Goal: Information Seeking & Learning: Check status

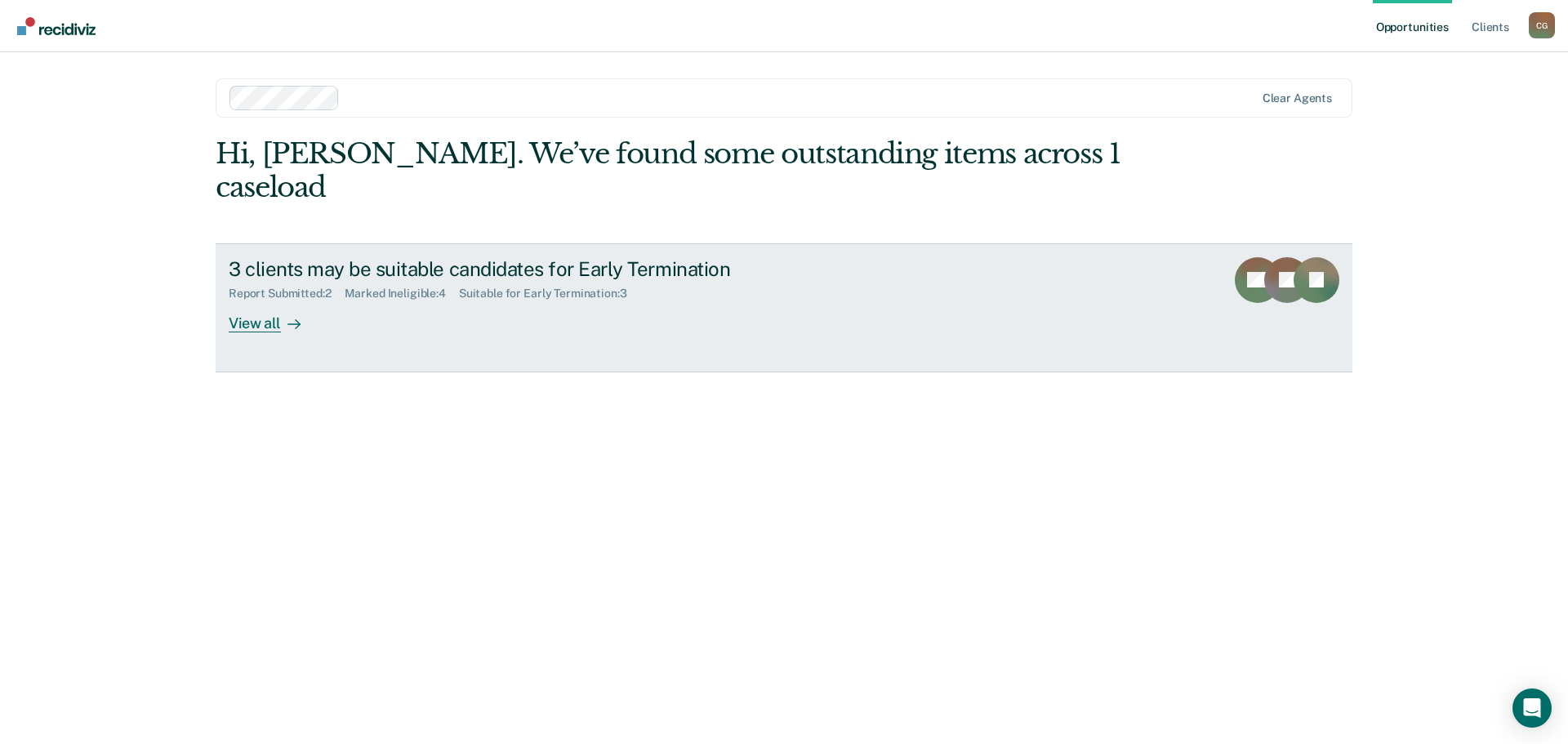
click at [287, 318] on icon at bounding box center [293, 324] width 13 height 13
